Goal: Information Seeking & Learning: Learn about a topic

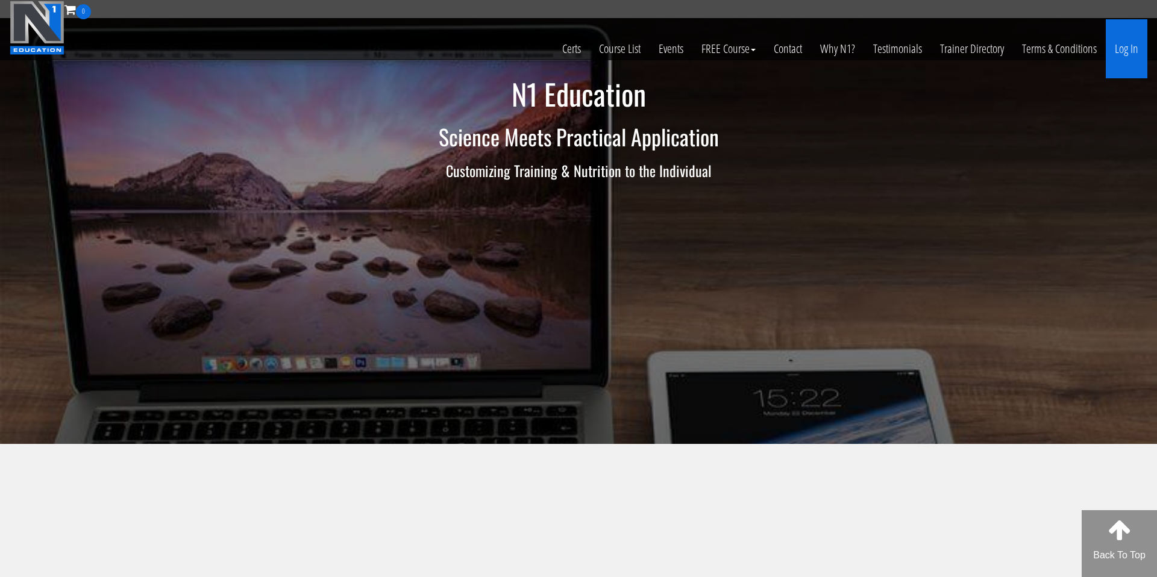
click at [1126, 54] on link "Log In" at bounding box center [1127, 48] width 42 height 59
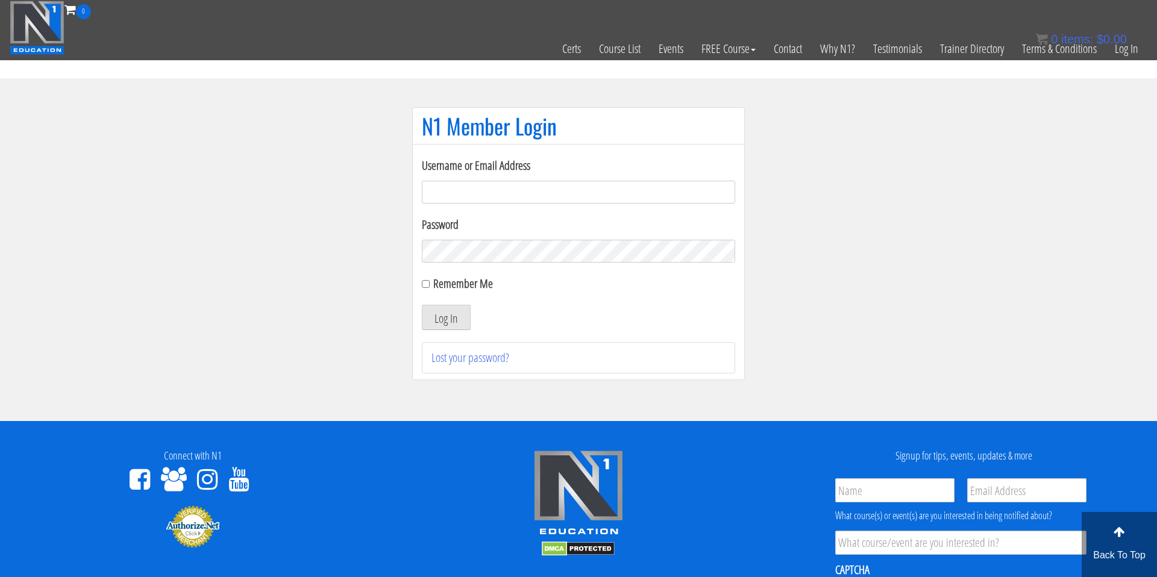
click at [640, 195] on input "Username or Email Address" at bounding box center [578, 192] width 313 height 23
type input "mlkenny111@gmail.com"
click at [425, 283] on input "Remember Me" at bounding box center [426, 284] width 8 height 8
checkbox input "true"
click at [436, 313] on button "Log In" at bounding box center [446, 317] width 49 height 25
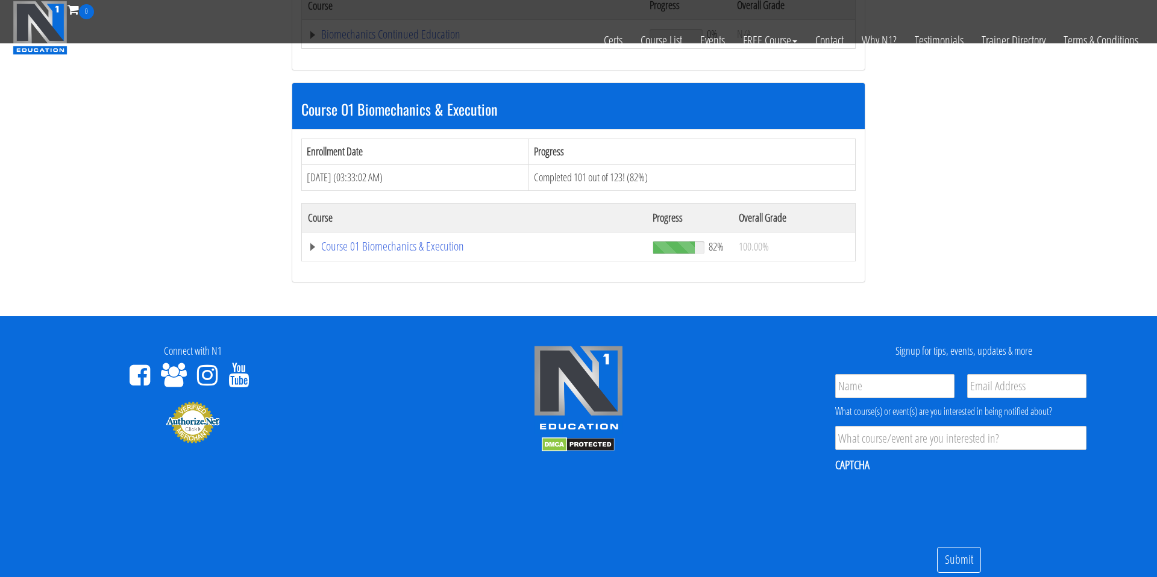
scroll to position [313, 0]
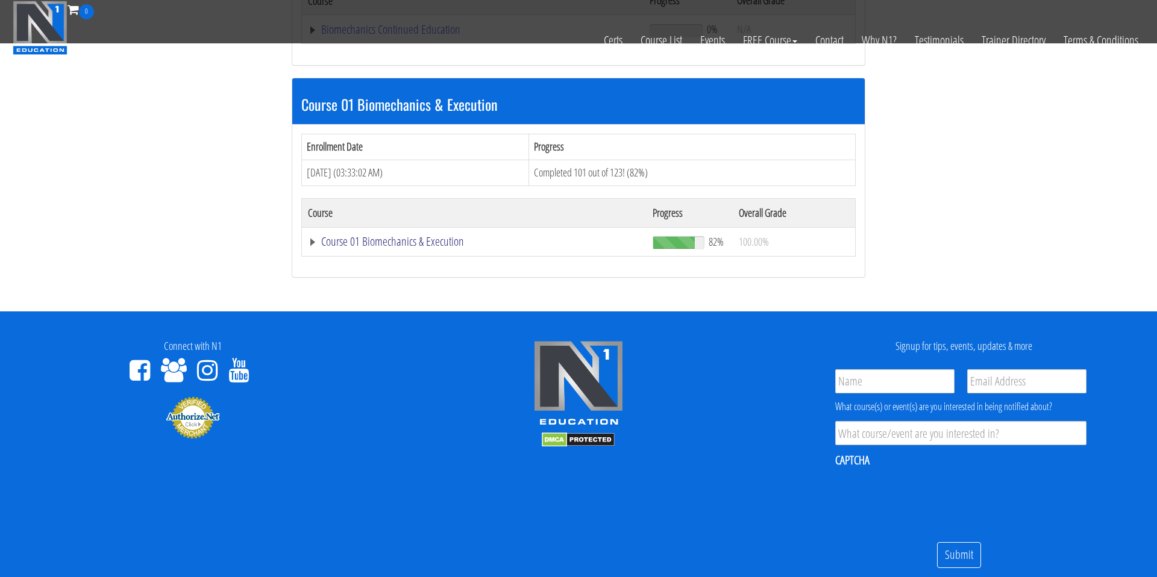
click at [384, 36] on link "Course 01 Biomechanics & Execution" at bounding box center [473, 30] width 330 height 12
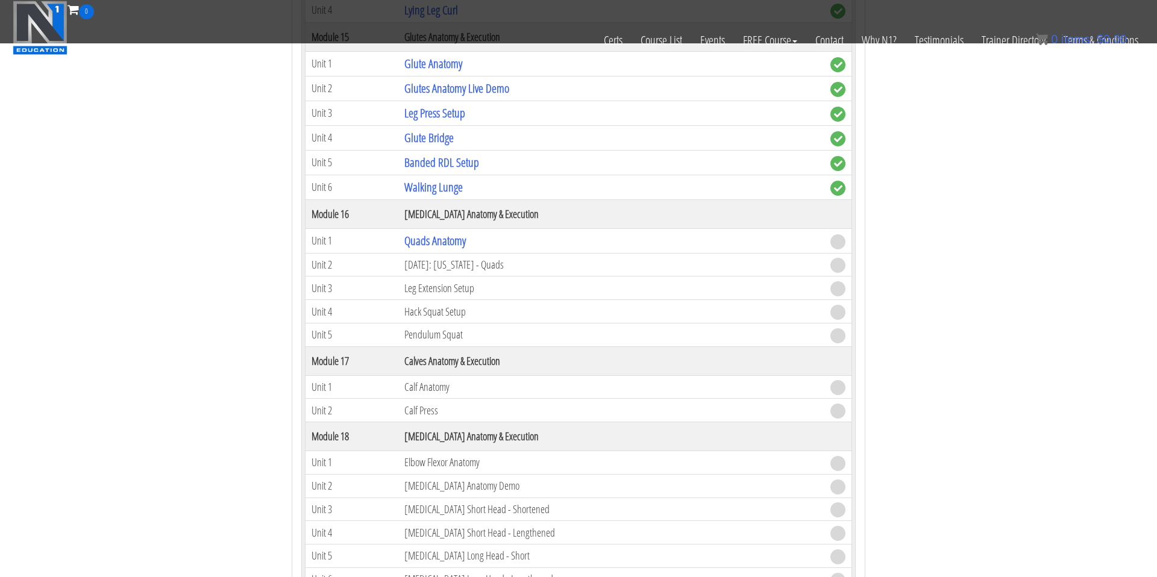
scroll to position [3282, 0]
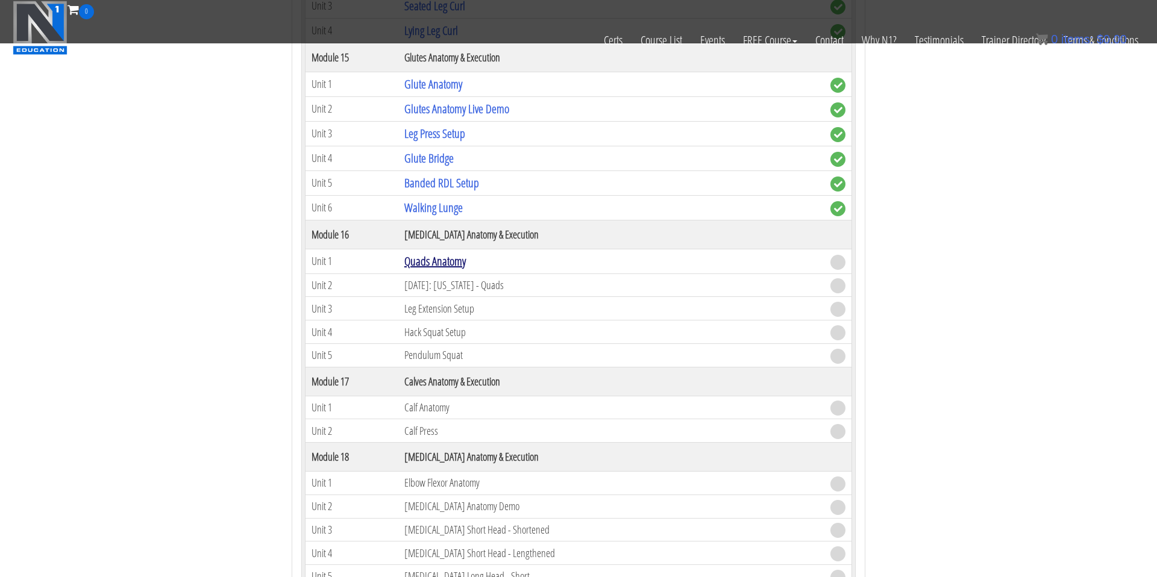
click at [444, 259] on link "Quads Anatomy" at bounding box center [434, 261] width 61 height 16
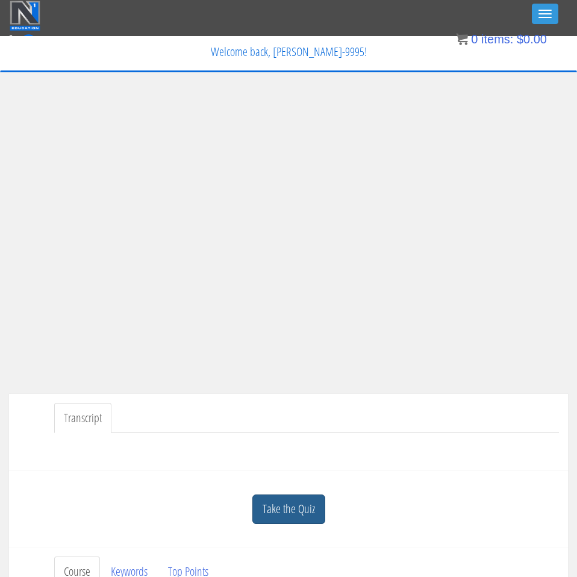
click at [290, 501] on link "Take the Quiz" at bounding box center [288, 510] width 73 height 30
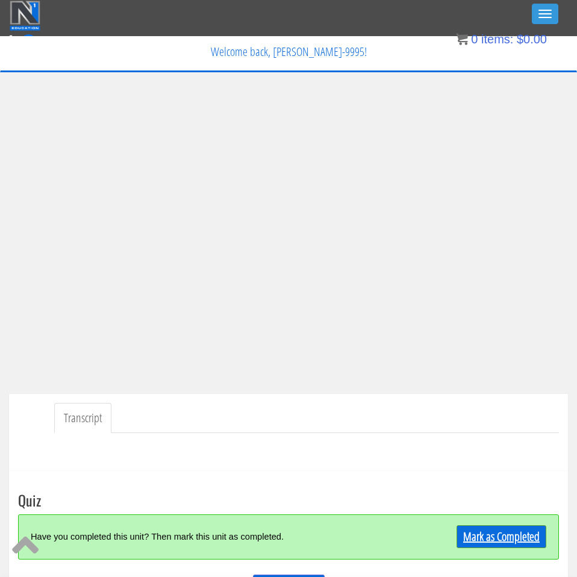
click at [509, 531] on link "Mark as Completed" at bounding box center [502, 536] width 90 height 23
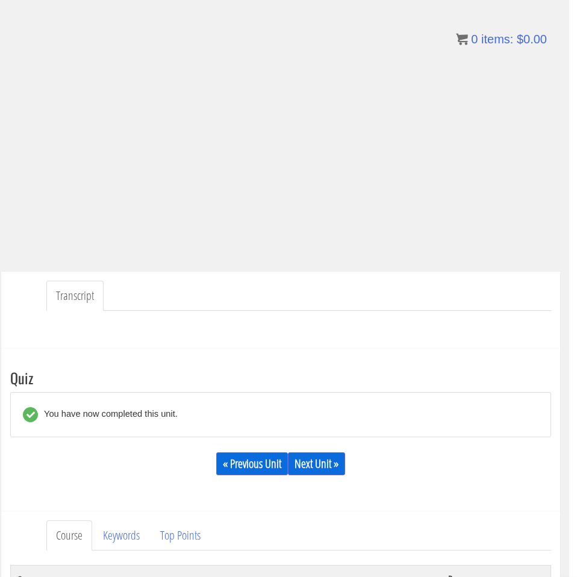
scroll to position [124, 13]
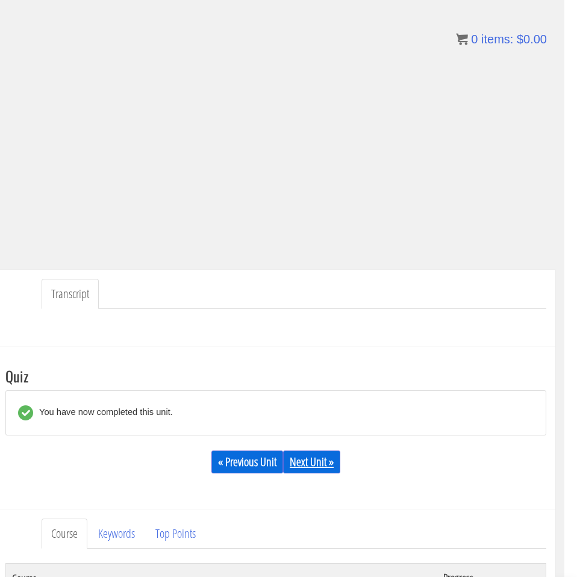
click at [318, 460] on link "Next Unit »" at bounding box center [311, 462] width 57 height 23
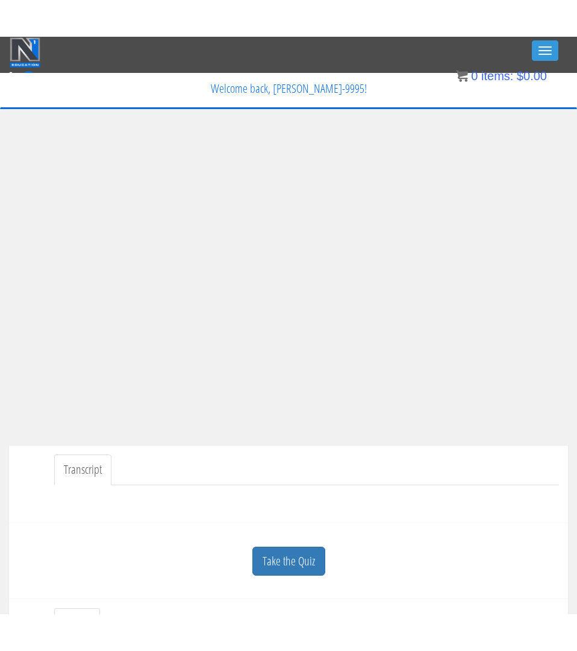
scroll to position [1, 0]
